Goal: Transaction & Acquisition: Purchase product/service

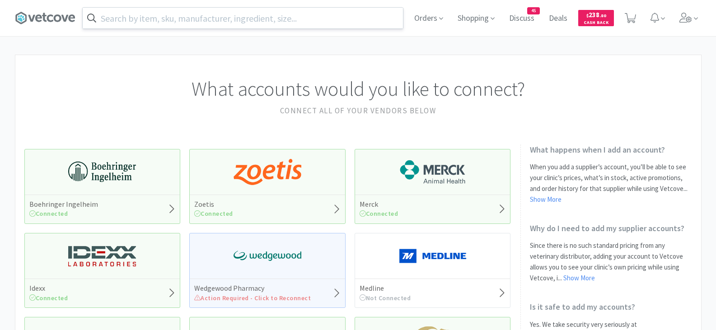
click at [266, 22] on input "text" at bounding box center [243, 18] width 320 height 21
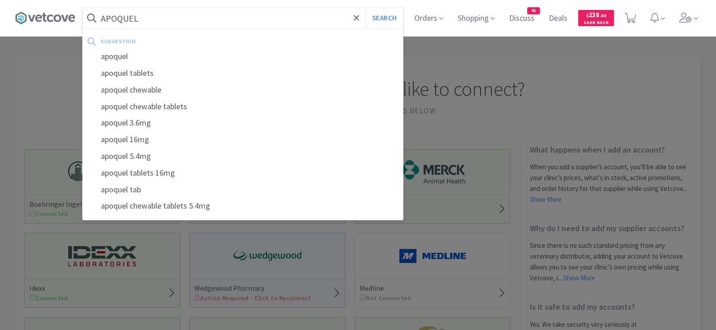
type input "APOQUEL"
click at [365, 8] on button "Search" at bounding box center [383, 18] width 37 height 21
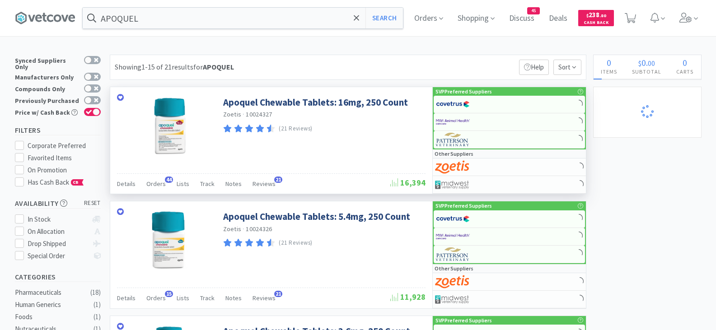
select select "2"
click at [159, 184] on span "Orders" at bounding box center [155, 184] width 19 height 8
select select "1"
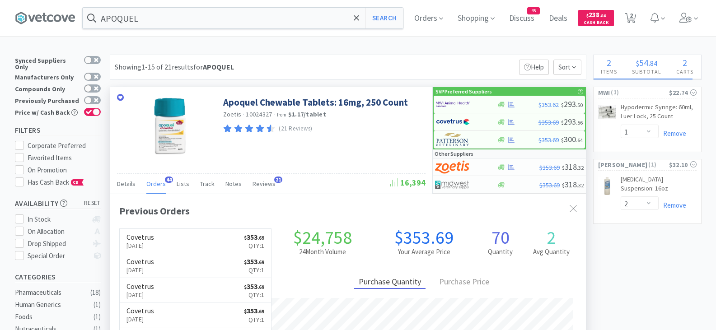
scroll to position [242, 476]
click at [458, 106] on img at bounding box center [453, 105] width 34 height 14
select select "1"
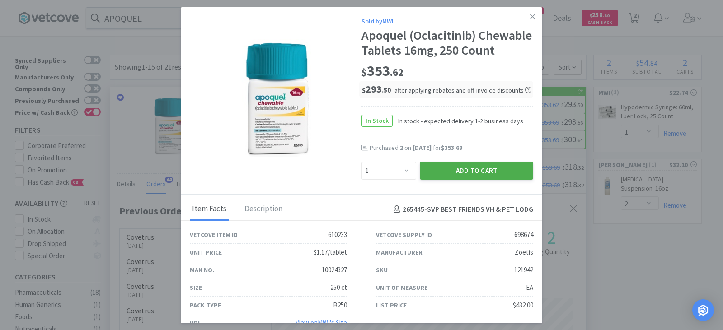
click at [439, 180] on button "Add to Cart" at bounding box center [476, 171] width 113 height 18
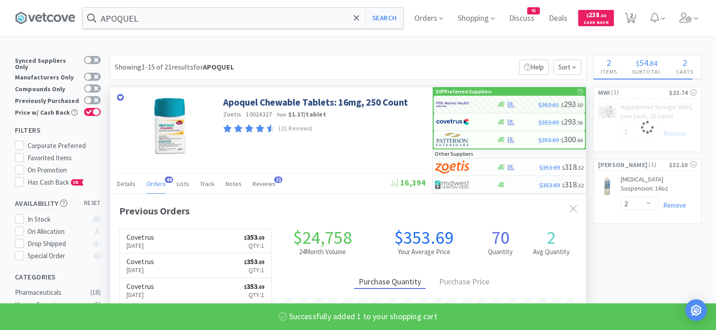
select select "1"
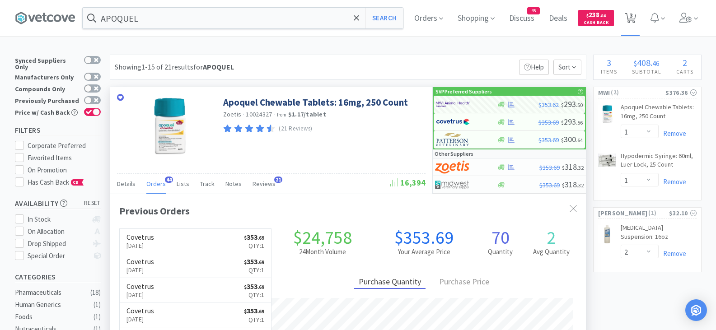
click at [633, 18] on span "3" at bounding box center [631, 15] width 3 height 36
select select "1"
select select "2"
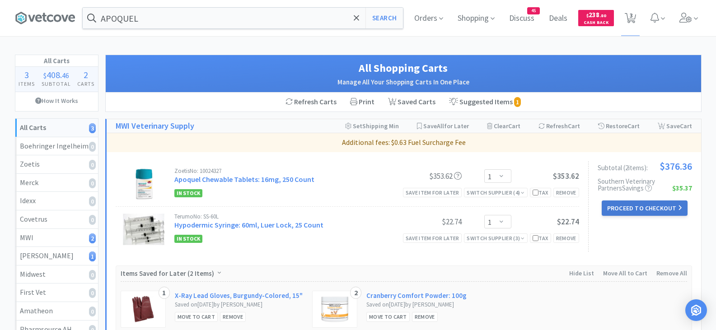
click at [624, 209] on button "Proceed to Checkout" at bounding box center [645, 208] width 86 height 15
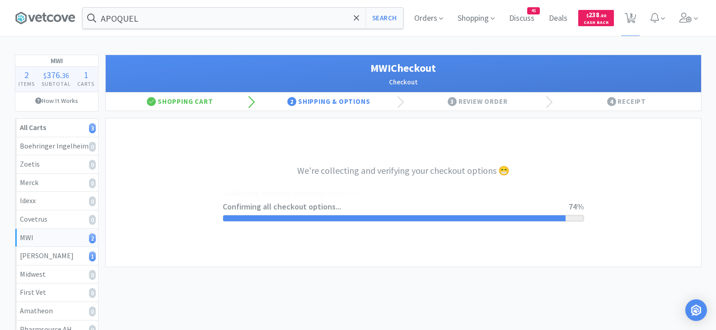
select select "STD_"
select select "FGA"
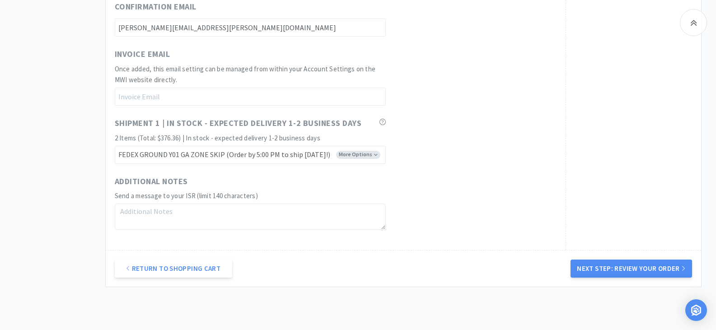
scroll to position [538, 0]
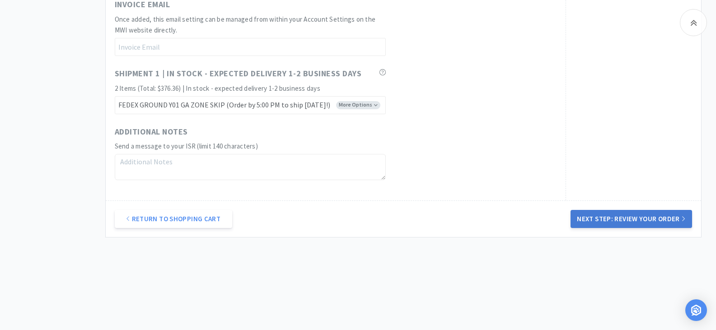
click at [640, 221] on button "Next Step: Review Your Order" at bounding box center [631, 219] width 121 height 18
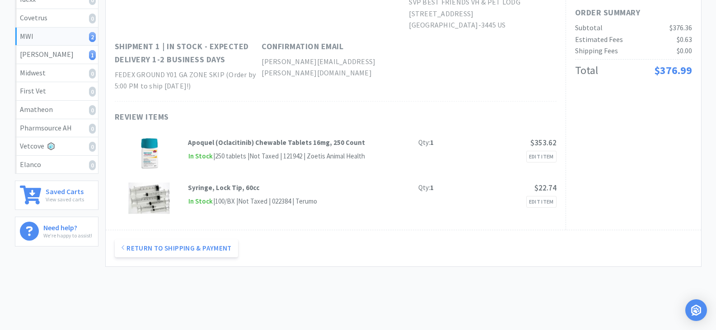
scroll to position [0, 0]
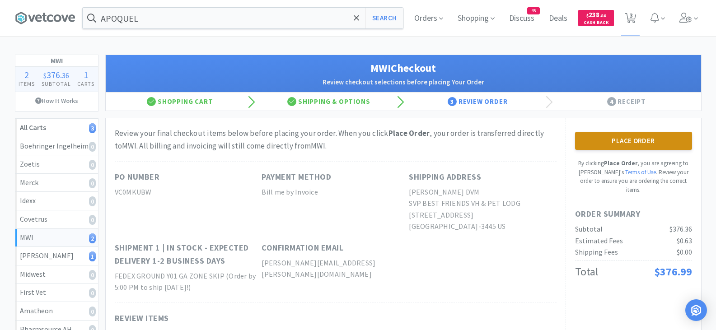
click at [615, 136] on button "Place Order" at bounding box center [633, 141] width 117 height 18
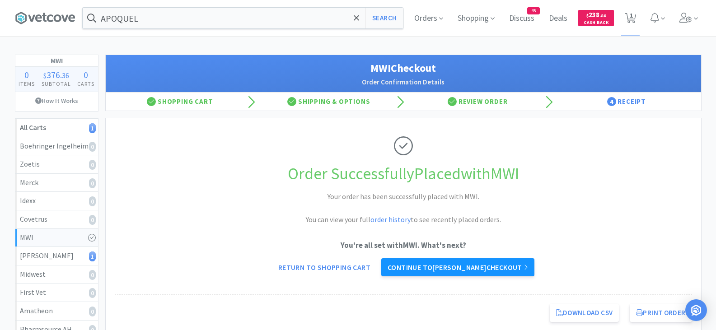
click at [474, 266] on link "Continue to [PERSON_NAME] checkout" at bounding box center [457, 267] width 153 height 18
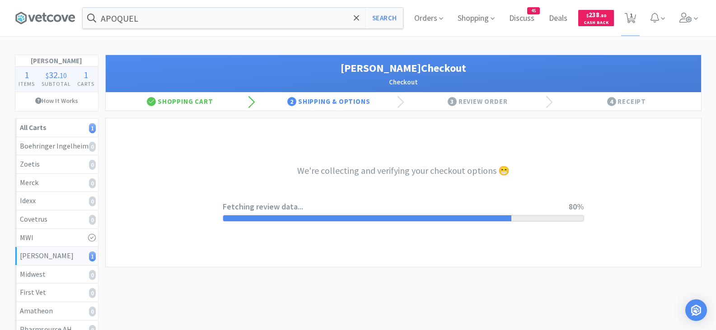
select select "1"
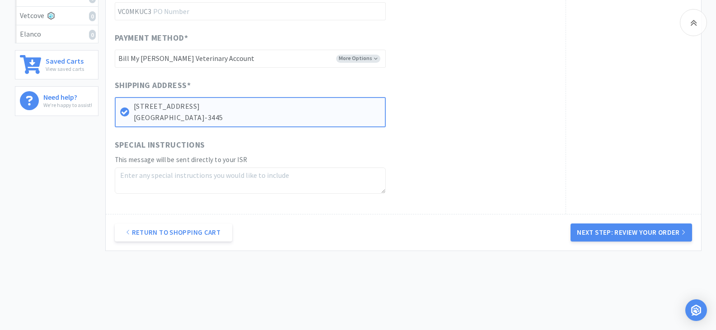
scroll to position [346, 0]
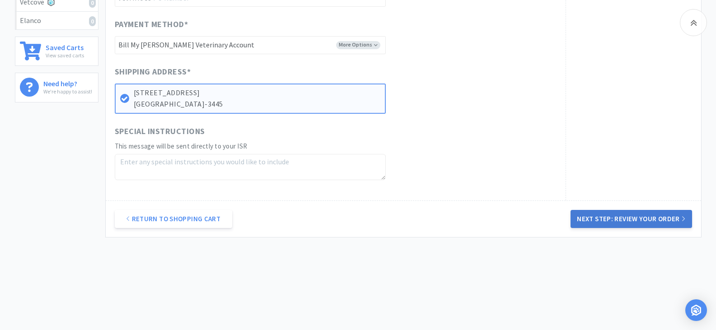
click at [637, 219] on button "Next Step: Review Your Order" at bounding box center [631, 219] width 121 height 18
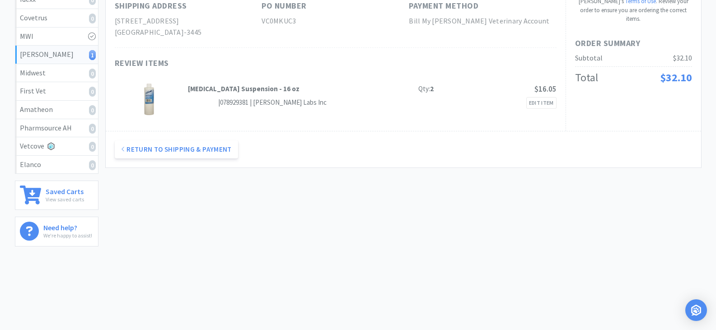
scroll to position [0, 0]
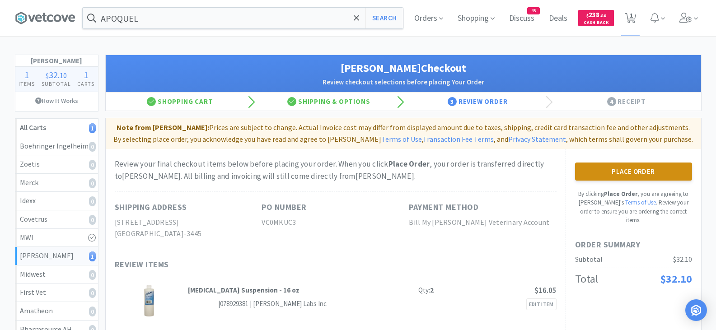
click at [597, 169] on button "Place Order" at bounding box center [633, 172] width 117 height 18
